Goal: Task Accomplishment & Management: Complete application form

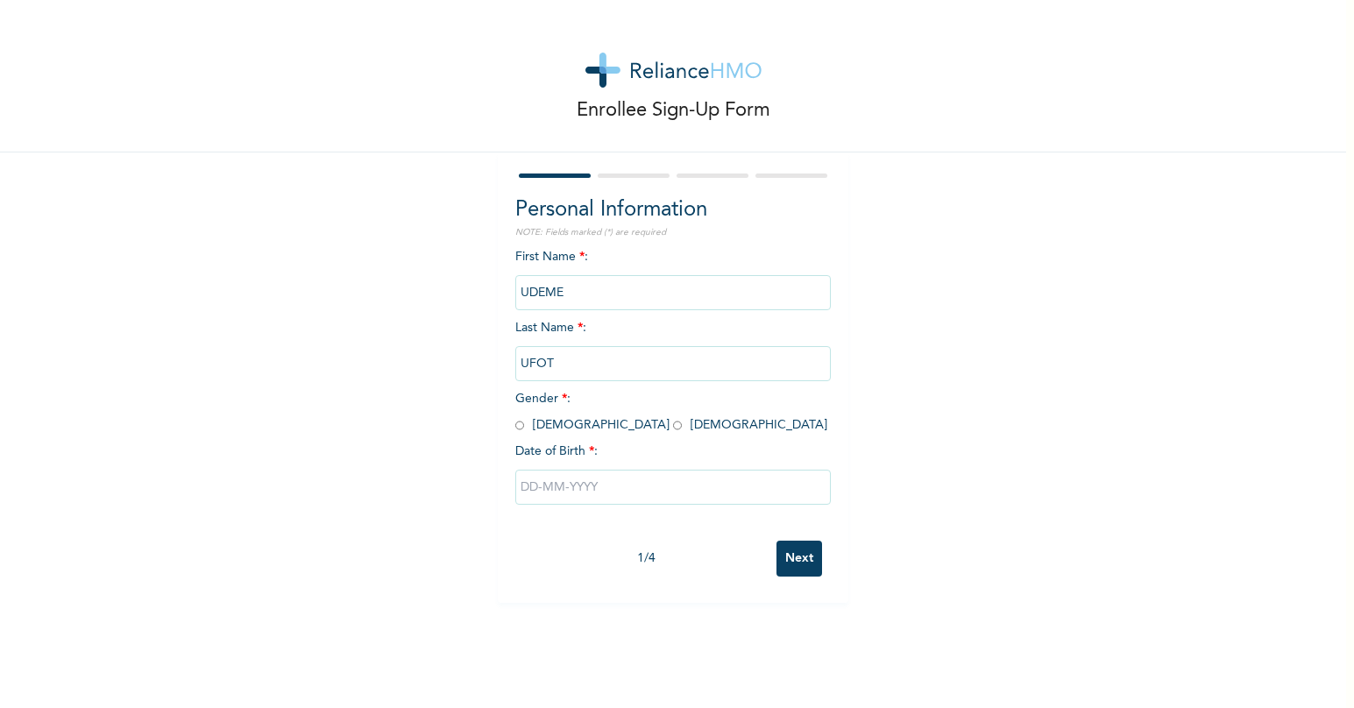
click at [515, 428] on input "radio" at bounding box center [519, 425] width 9 height 17
radio input "true"
click at [529, 491] on input "text" at bounding box center [672, 487] width 315 height 35
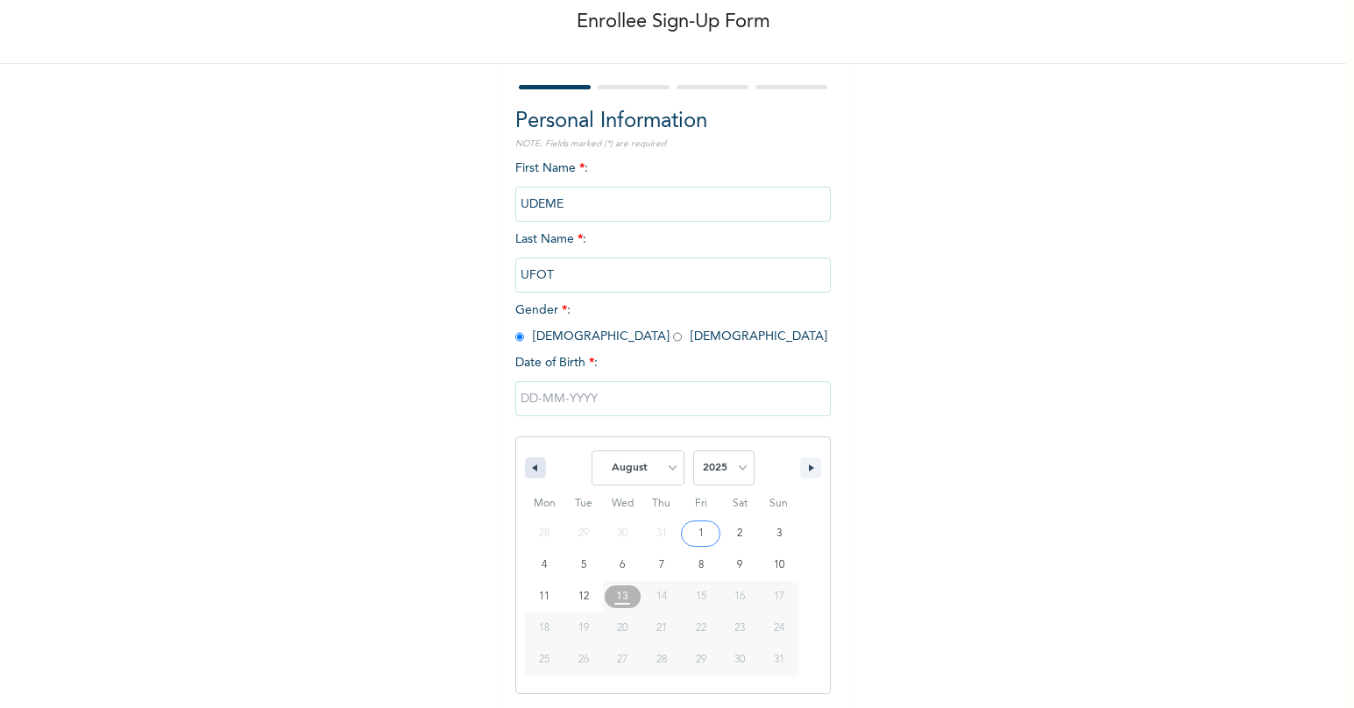
click at [531, 470] on button "button" at bounding box center [535, 467] width 21 height 21
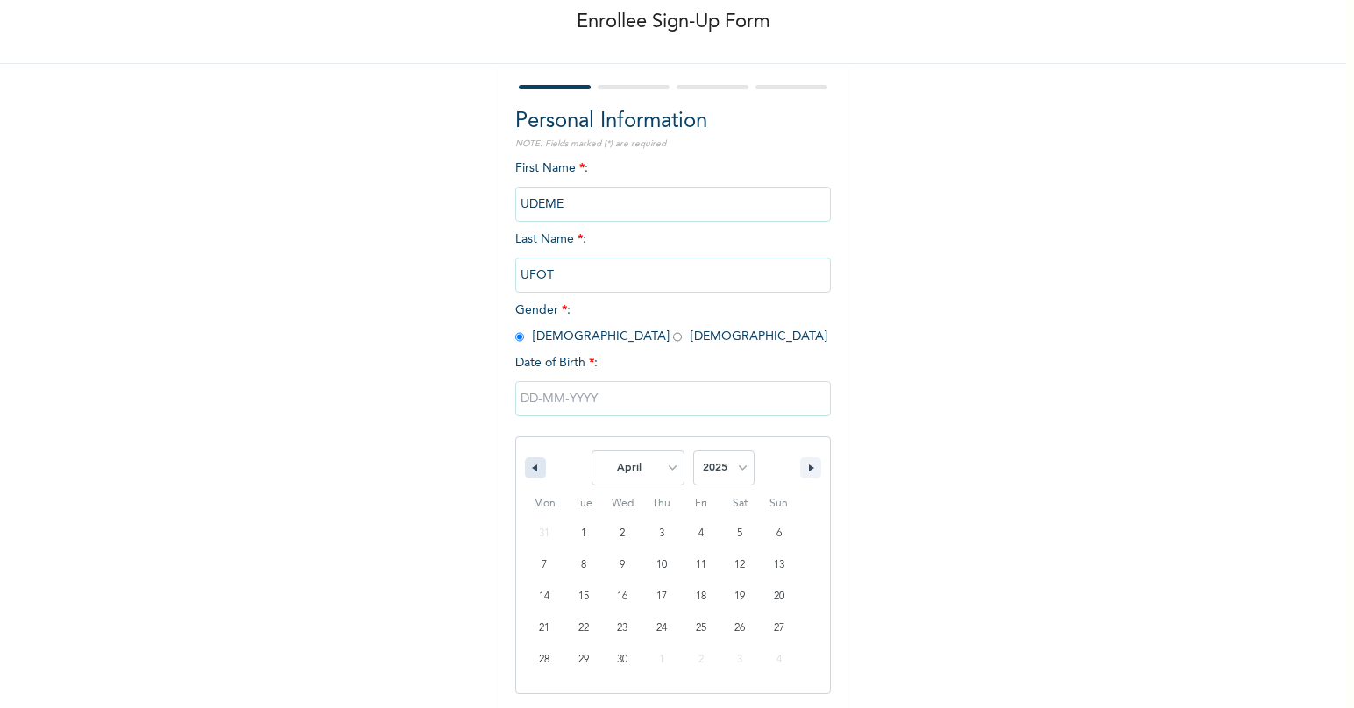
select select "2"
type input "[DATE]"
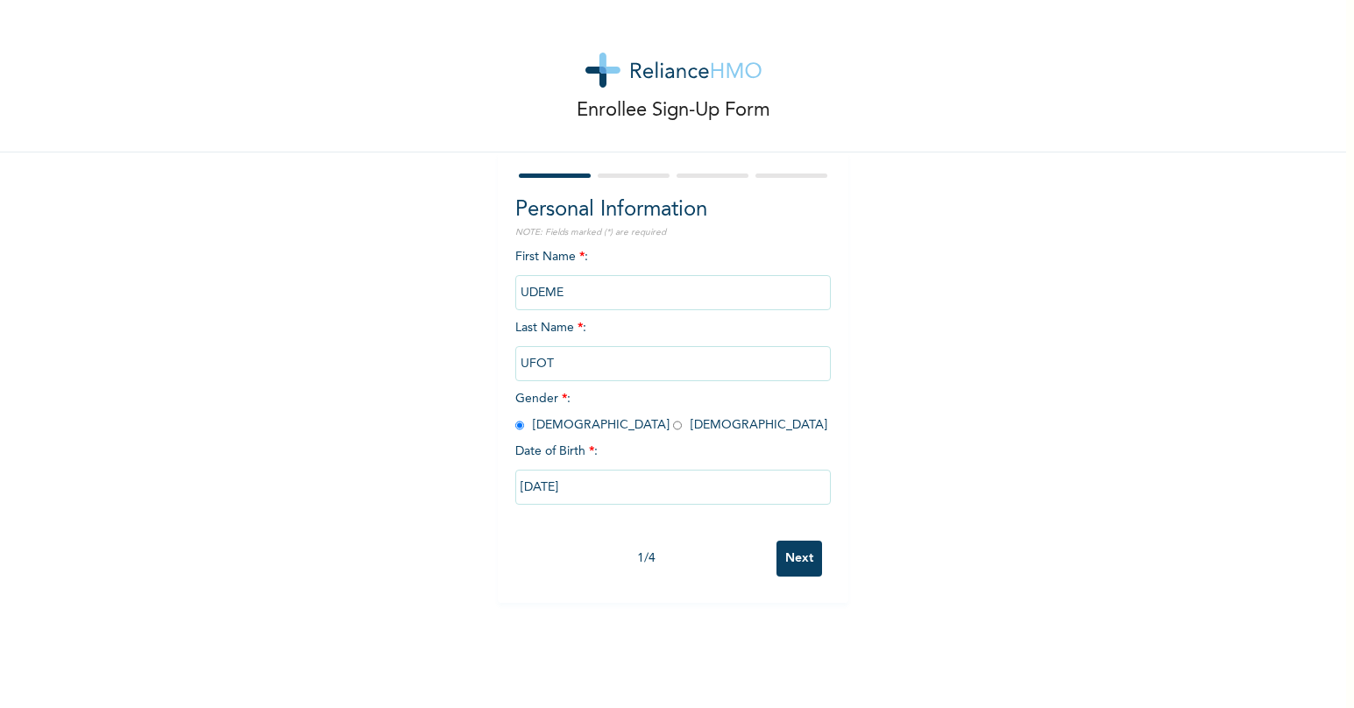
click at [579, 484] on input "[DATE]" at bounding box center [672, 487] width 315 height 35
select select "2"
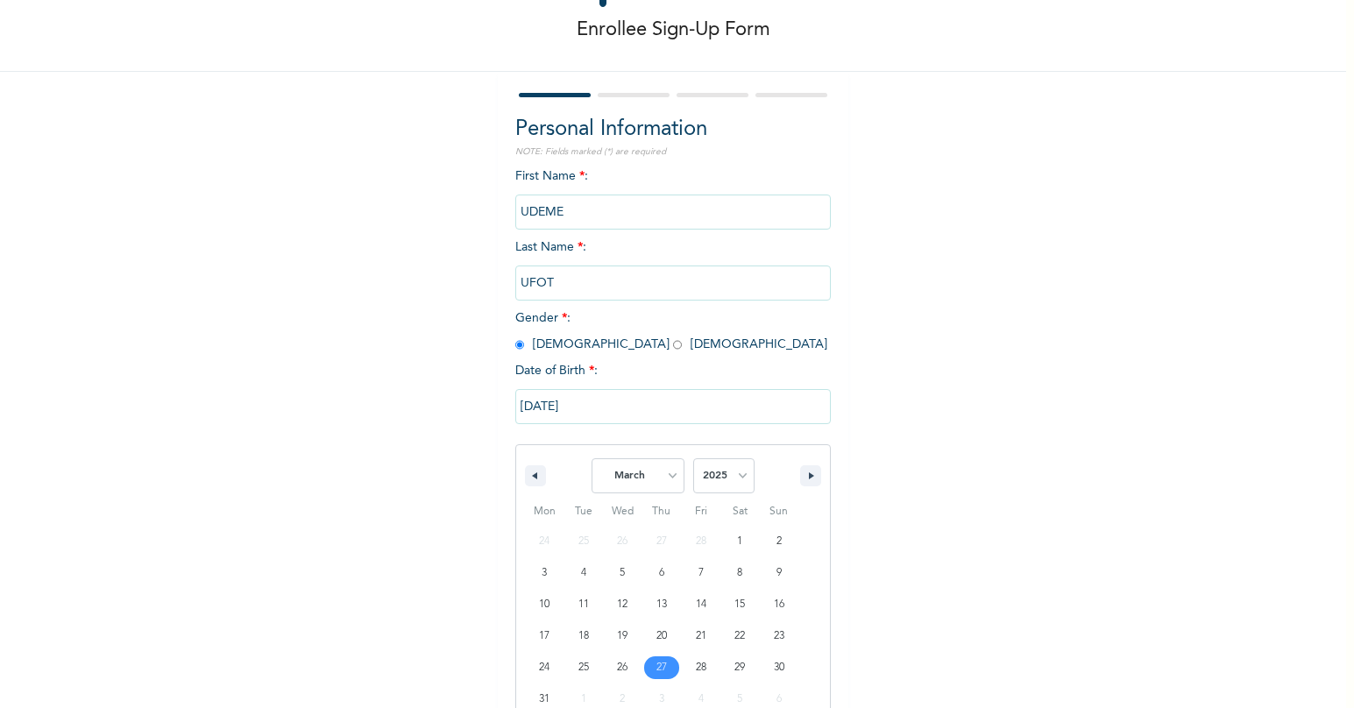
scroll to position [120, 0]
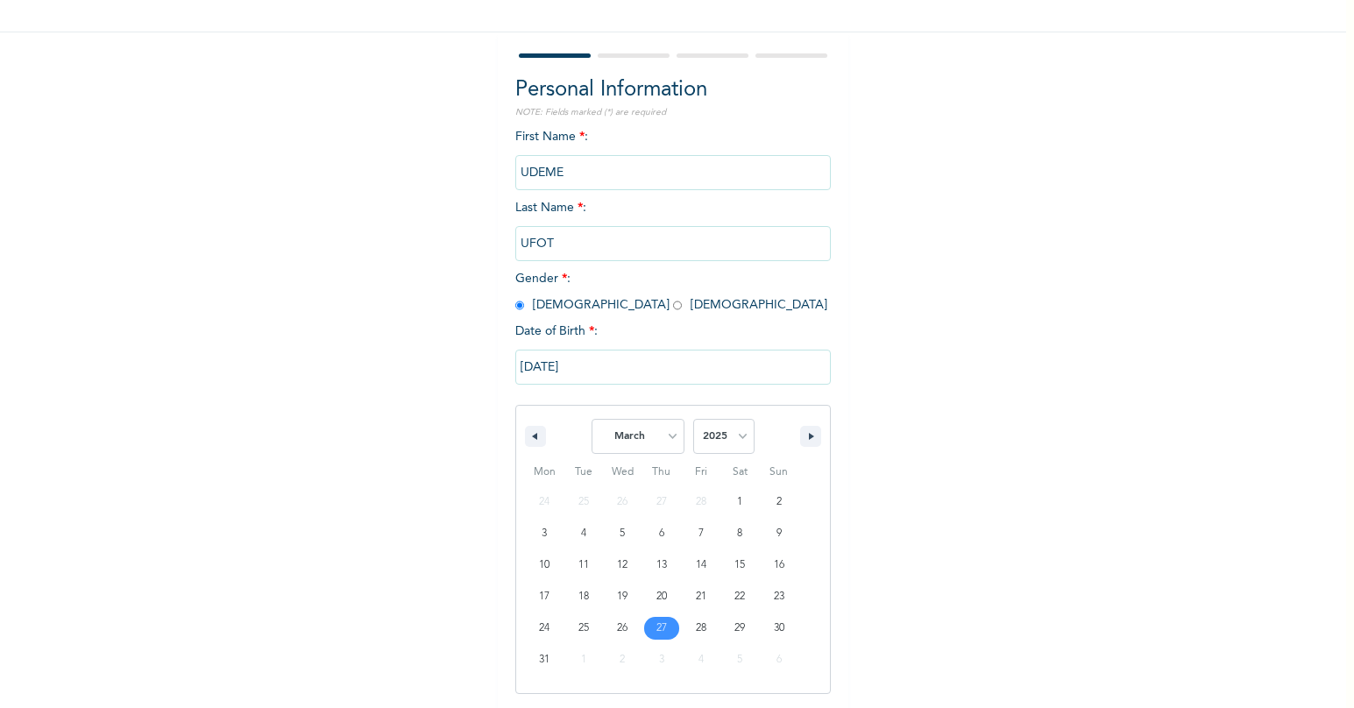
click at [579, 368] on input "[DATE]" at bounding box center [672, 367] width 315 height 35
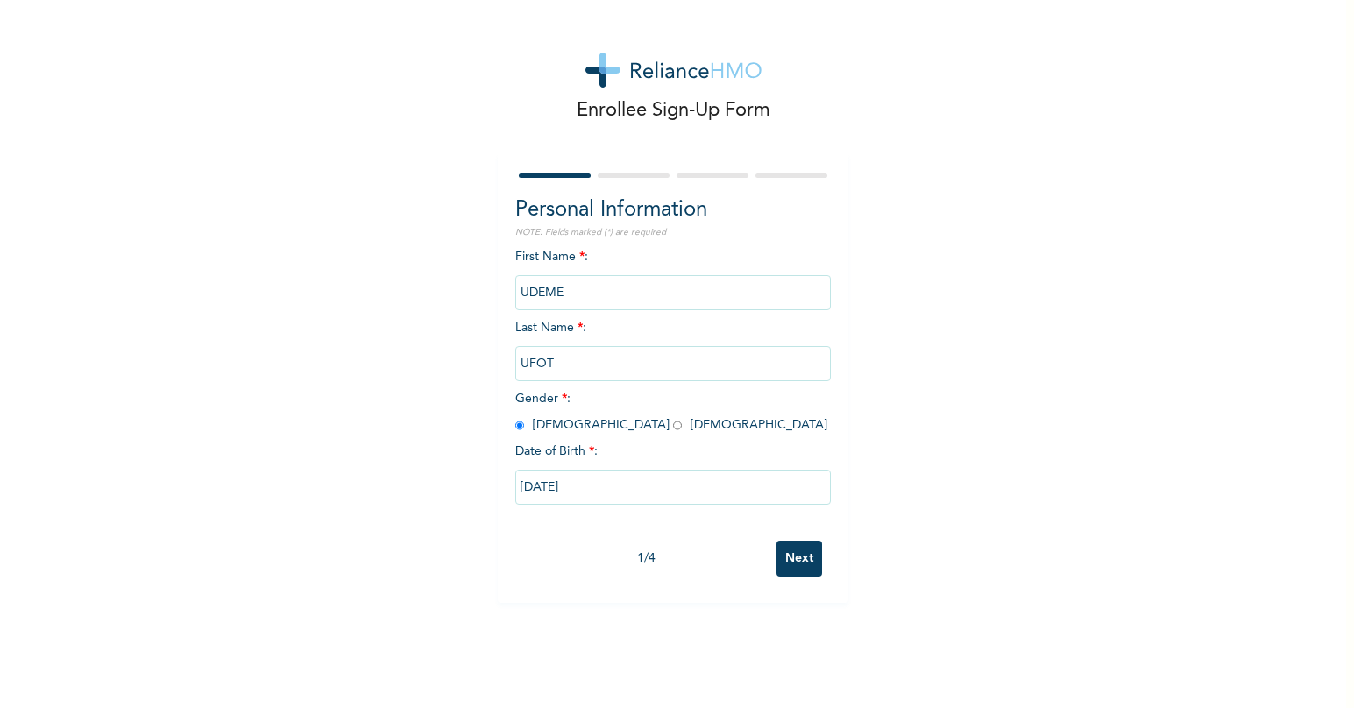
scroll to position [0, 0]
click at [539, 488] on input "[DATE]" at bounding box center [672, 487] width 315 height 35
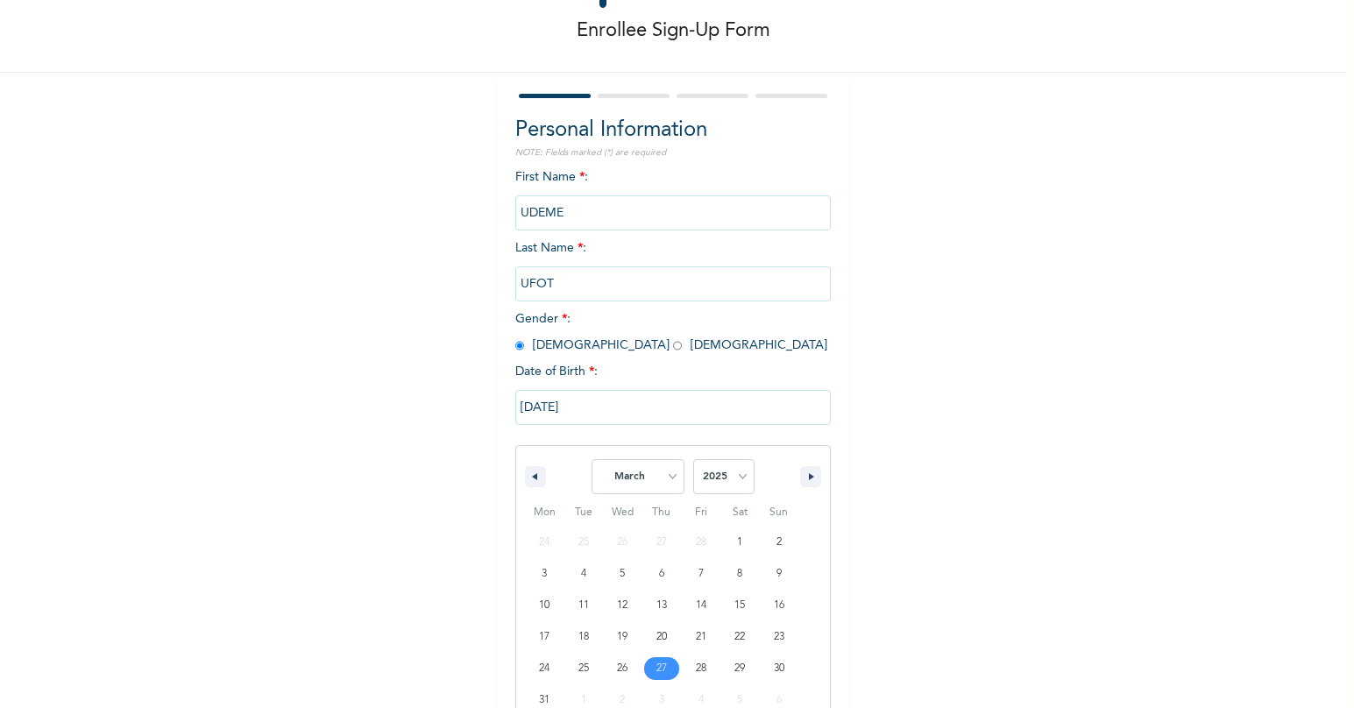
scroll to position [120, 0]
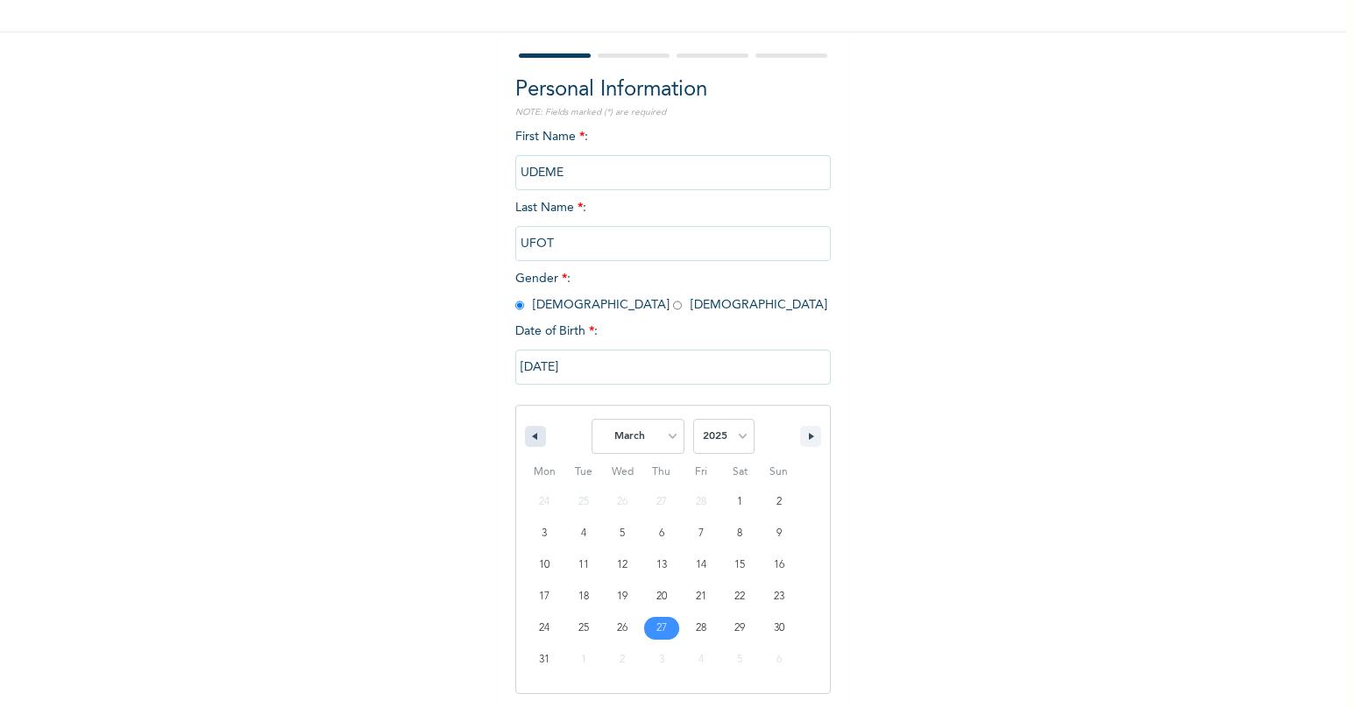
click at [528, 440] on icon "button" at bounding box center [532, 436] width 9 height 7
select select "11"
select select "2024"
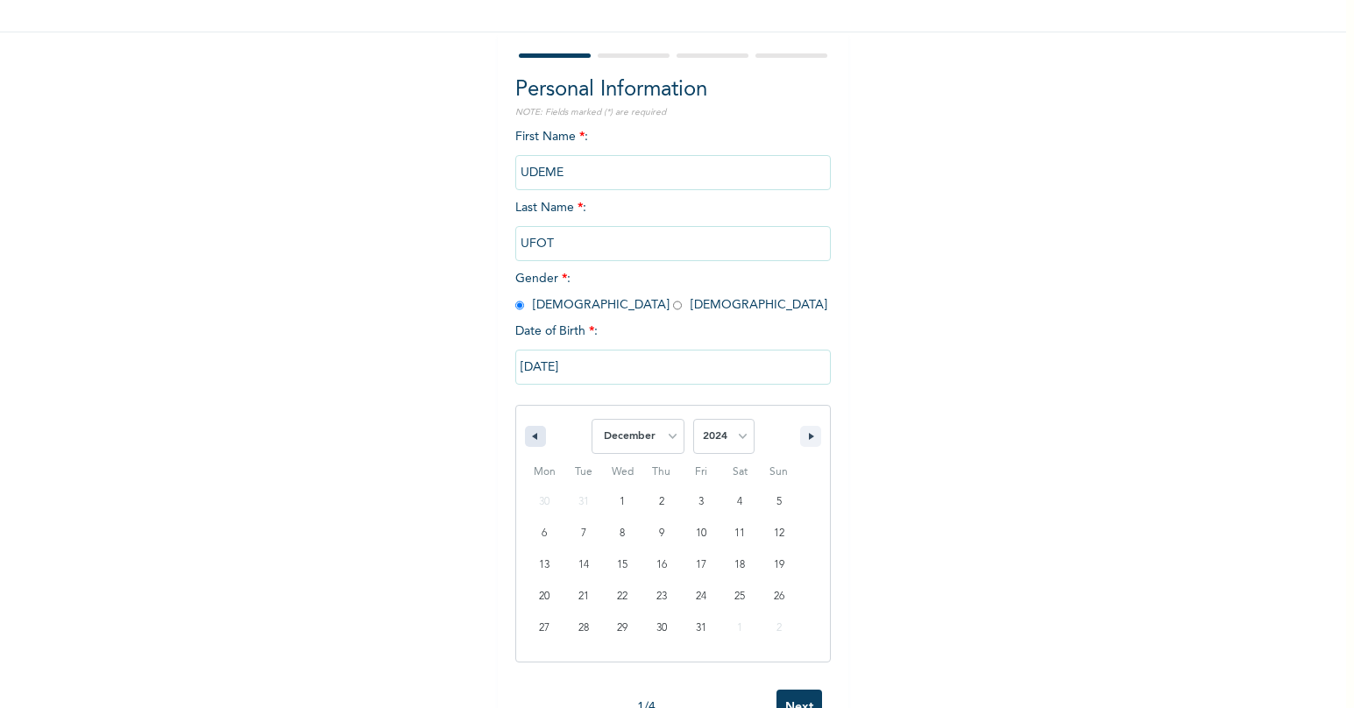
click at [528, 440] on icon "button" at bounding box center [532, 436] width 9 height 7
click at [542, 448] on div "January February March April May June July August September October November [D…" at bounding box center [673, 432] width 314 height 53
click at [545, 450] on div "January February March April May June July August September October November [D…" at bounding box center [673, 432] width 314 height 53
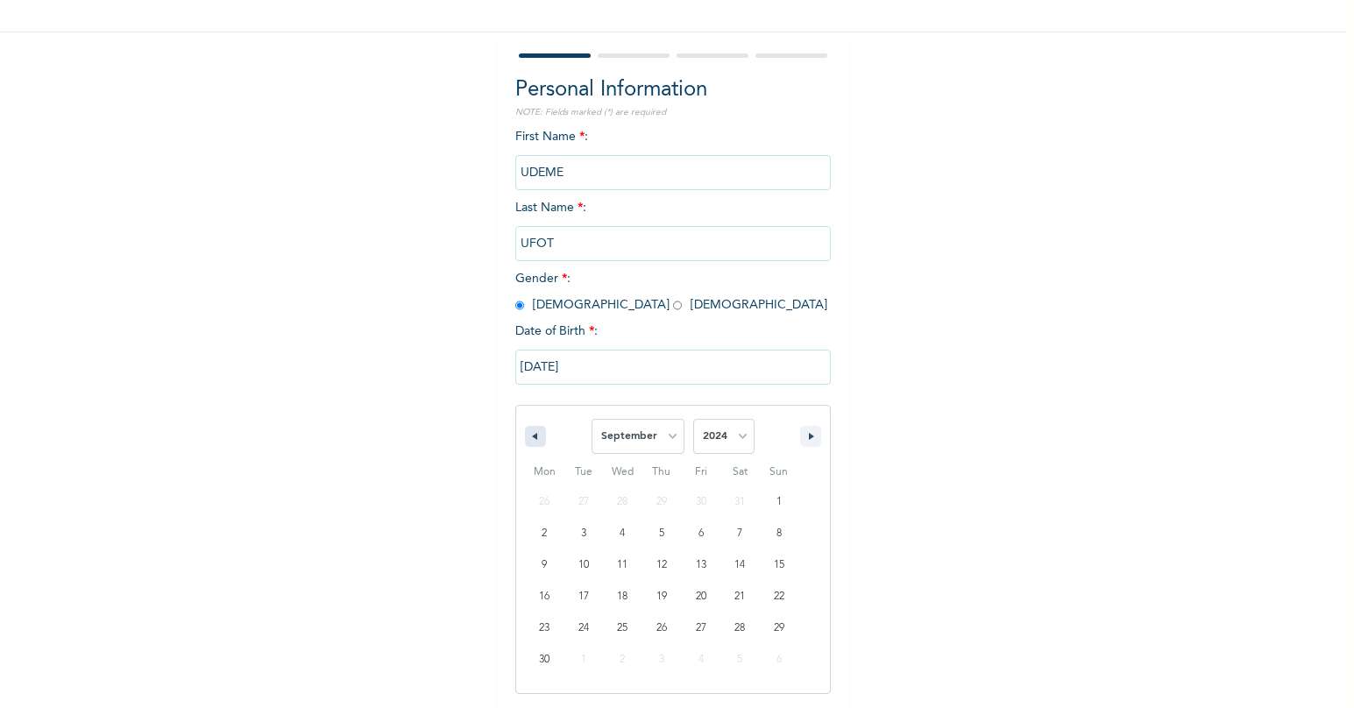
click at [529, 438] on icon "button" at bounding box center [532, 436] width 9 height 7
click at [528, 437] on icon "button" at bounding box center [532, 436] width 9 height 7
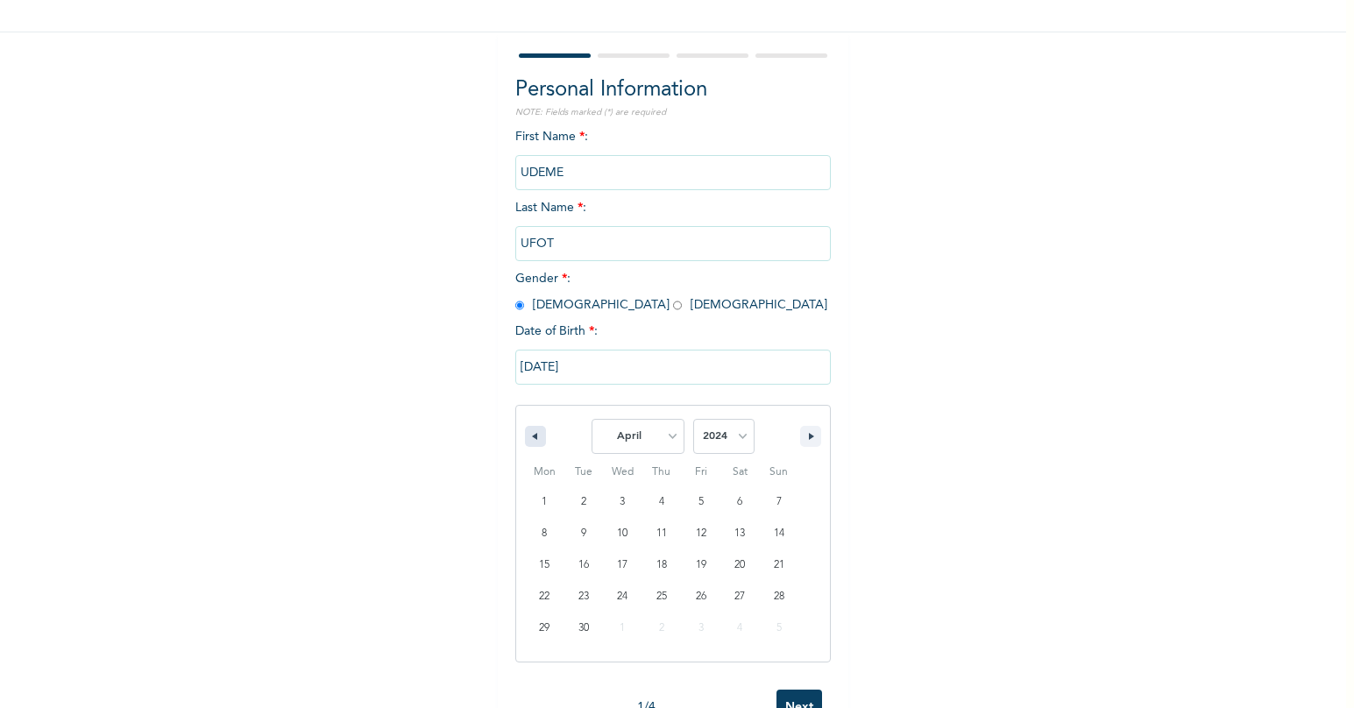
click at [528, 437] on icon "button" at bounding box center [532, 436] width 9 height 7
select select "2"
click at [736, 443] on select "2025 2024 2023 2022 2021 2020 2019 2018 2017 2016 2015 2014 2013 2012 2011 2010…" at bounding box center [723, 436] width 61 height 35
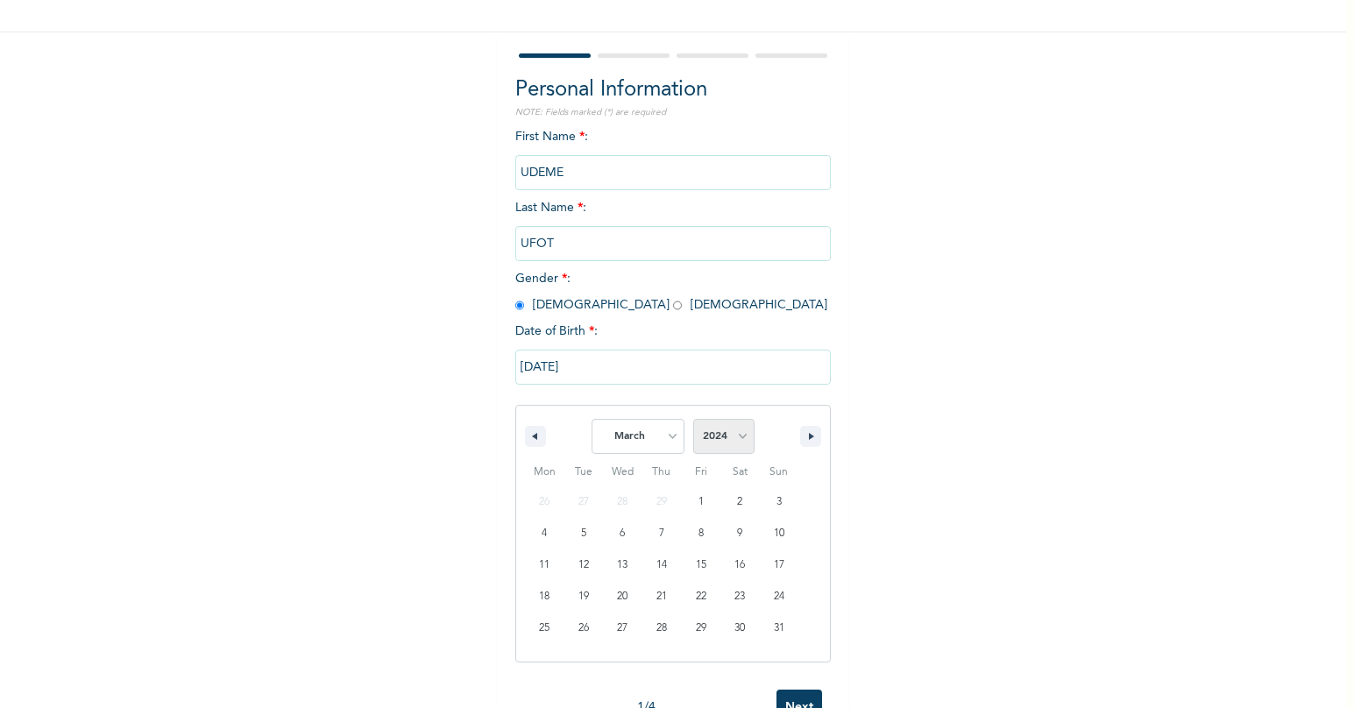
click at [736, 443] on select "2025 2024 2023 2022 2021 2020 2019 2018 2017 2016 2015 2014 2013 2012 2011 2010…" at bounding box center [723, 436] width 61 height 35
click at [736, 437] on select "2025 2024 2023 2022 2021 2020 2019 2018 2017 2016 2015 2014 2013 2012 2011 2010…" at bounding box center [723, 436] width 61 height 35
click at [996, 337] on div "Enrollee Sign-Up Form Personal Information NOTE: Fields marked (*) are required…" at bounding box center [673, 316] width 1346 height 872
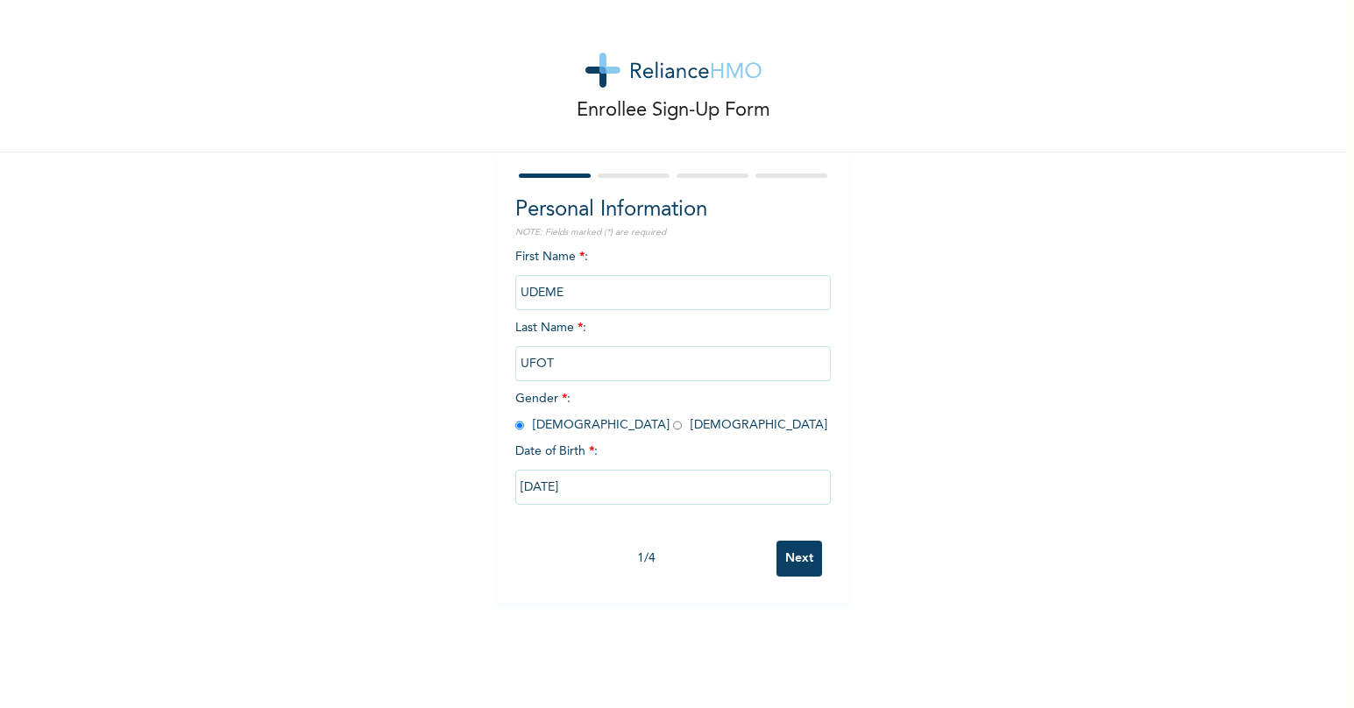
scroll to position [0, 0]
click at [798, 558] on input "Next" at bounding box center [799, 559] width 46 height 36
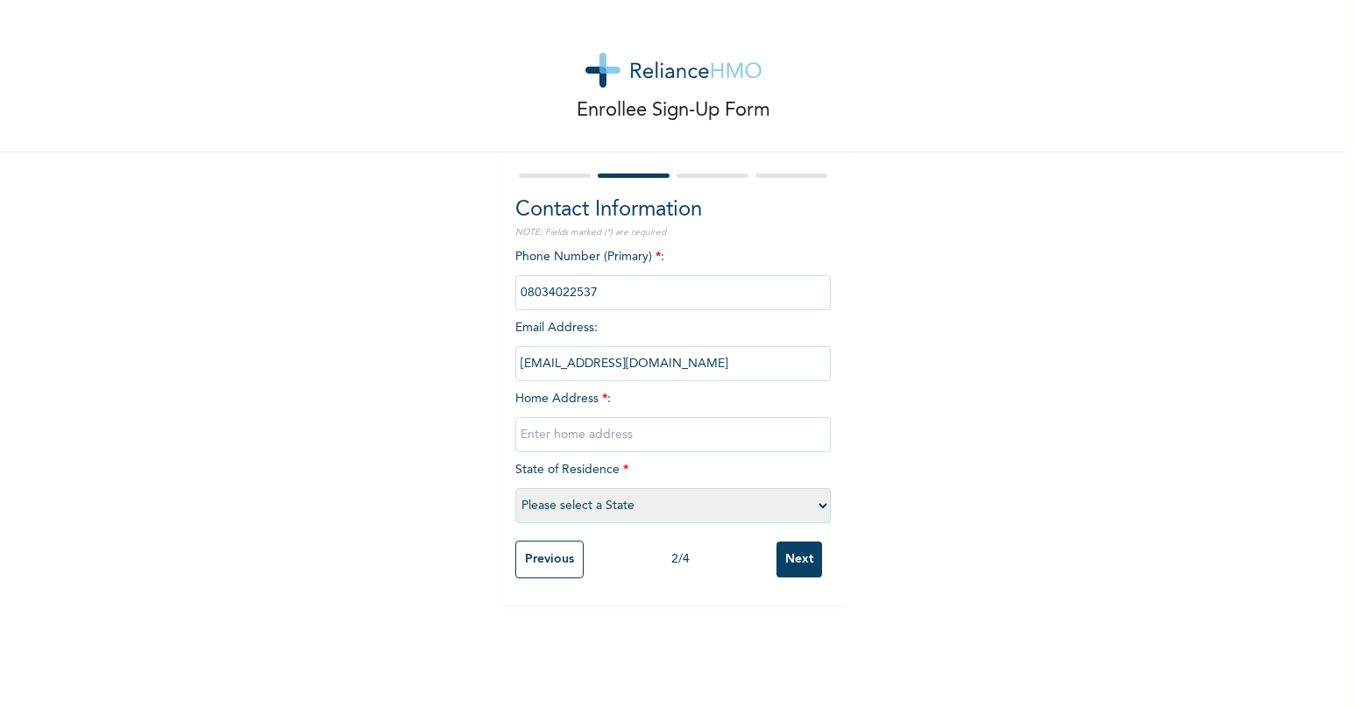
click at [798, 556] on input "Next" at bounding box center [799, 559] width 46 height 36
